Goal: Entertainment & Leisure: Consume media (video, audio)

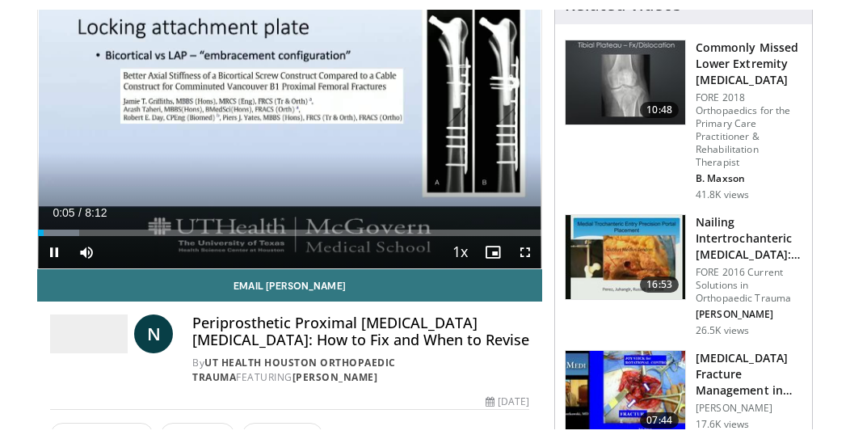
scroll to position [178, 0]
